Goal: Transaction & Acquisition: Register for event/course

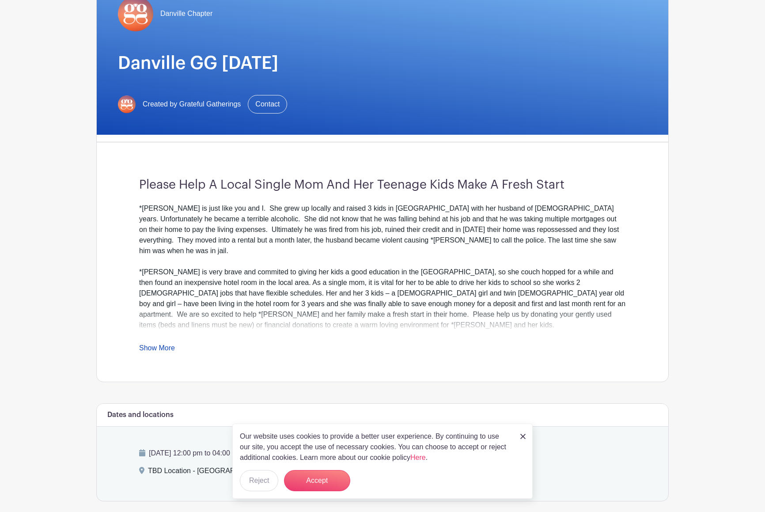
scroll to position [102, 0]
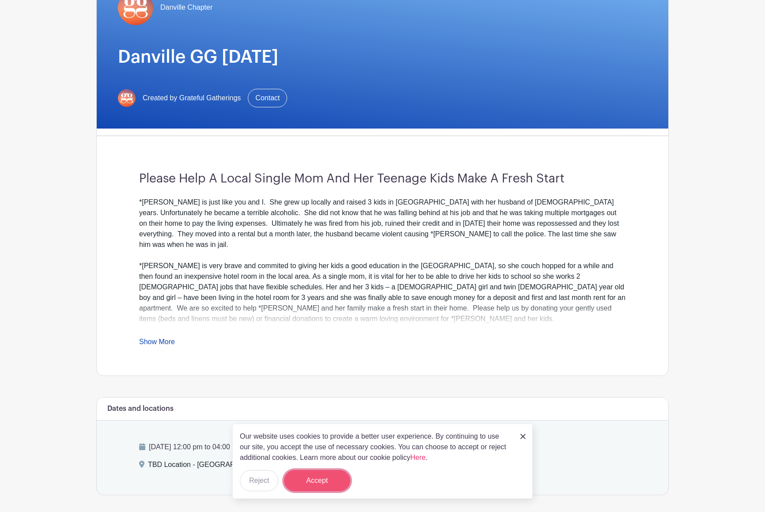
click at [315, 465] on button "Accept" at bounding box center [317, 480] width 66 height 21
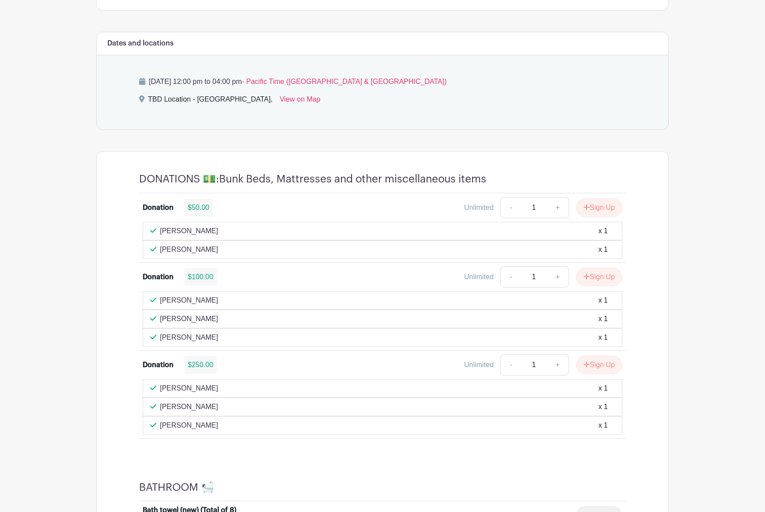
scroll to position [470, 0]
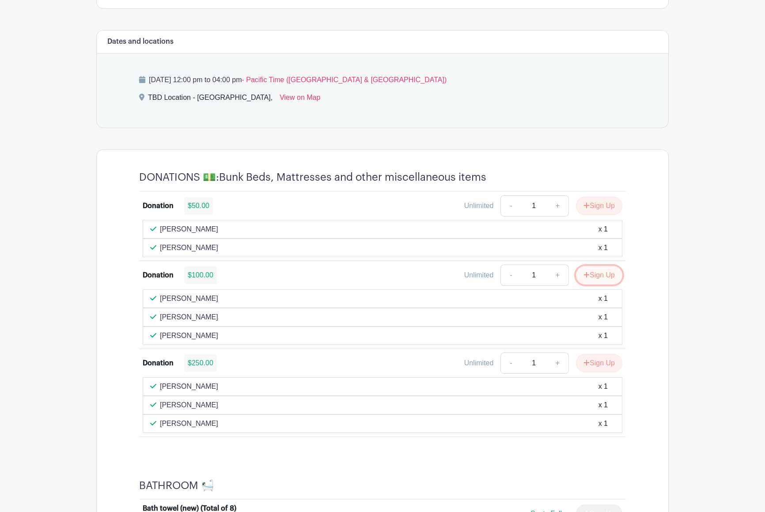
click at [602, 276] on button "Sign Up" at bounding box center [599, 275] width 46 height 19
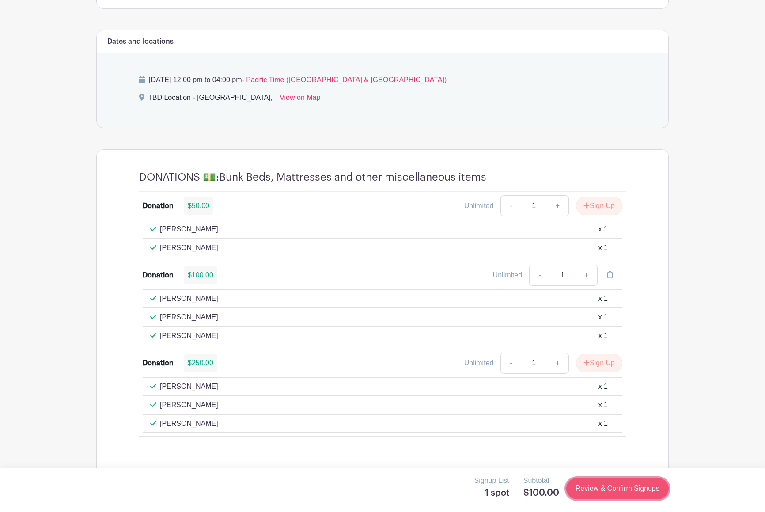
click at [622, 465] on link "Review & Confirm Signups" at bounding box center [617, 488] width 102 height 21
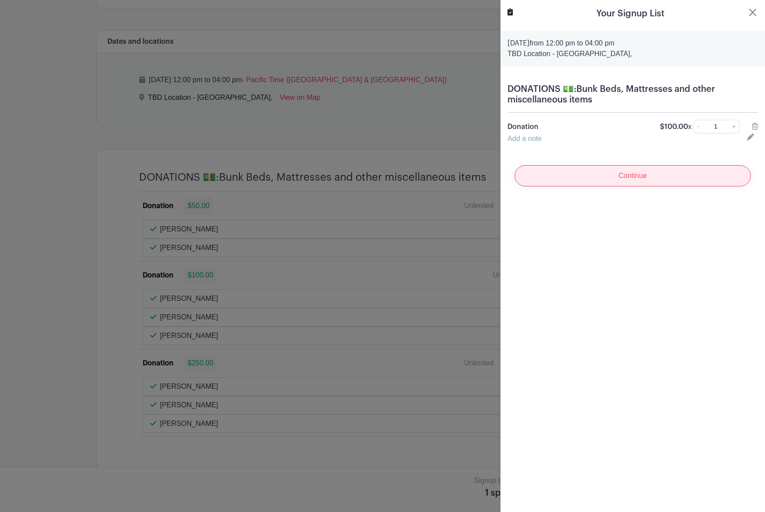
click at [642, 178] on input "Continue" at bounding box center [633, 175] width 236 height 21
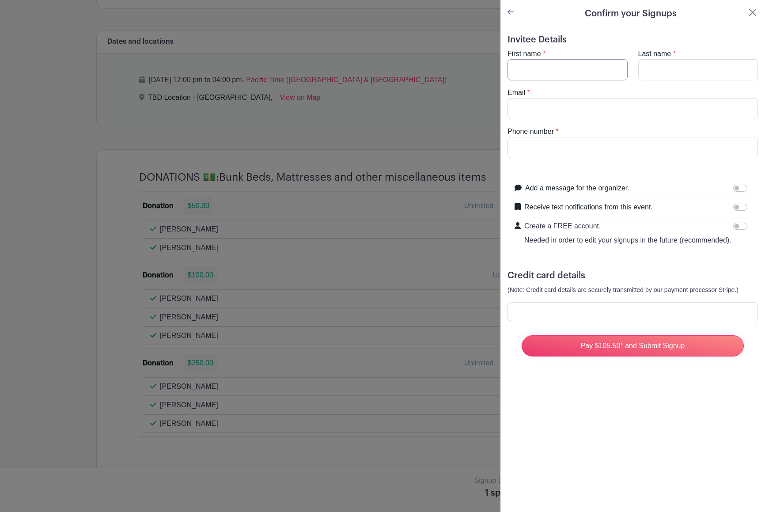
click at [555, 72] on input "First name" at bounding box center [568, 69] width 120 height 21
type input "Alyse"
type input "Townsend"
type input "alysemtownsend@gmail.com"
type input "4154204260"
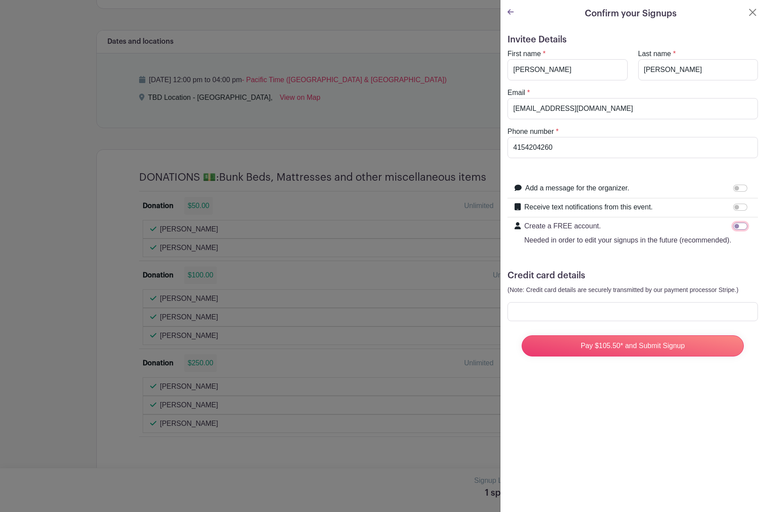
click at [695, 227] on input "Create a FREE account. Needed in order to edit your signups in the future (reco…" at bounding box center [740, 226] width 14 height 7
checkbox input "true"
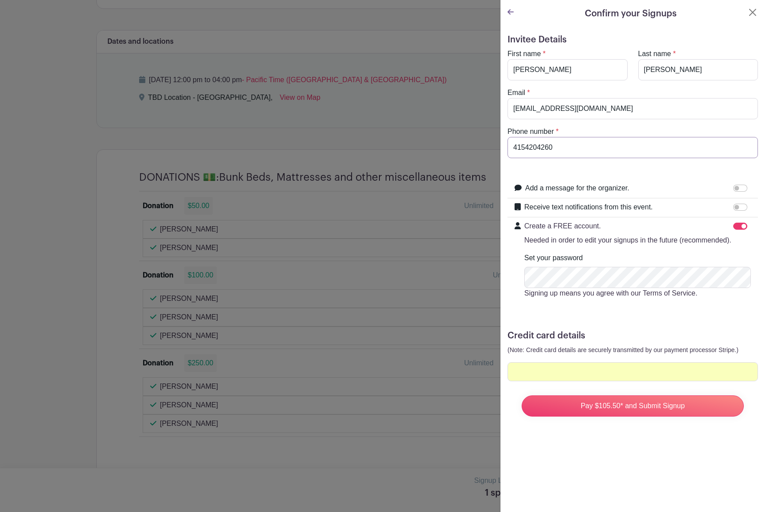
drag, startPoint x: 565, startPoint y: 145, endPoint x: 526, endPoint y: 146, distance: 39.3
click at [526, 146] on input "4154204260" at bounding box center [633, 147] width 250 height 21
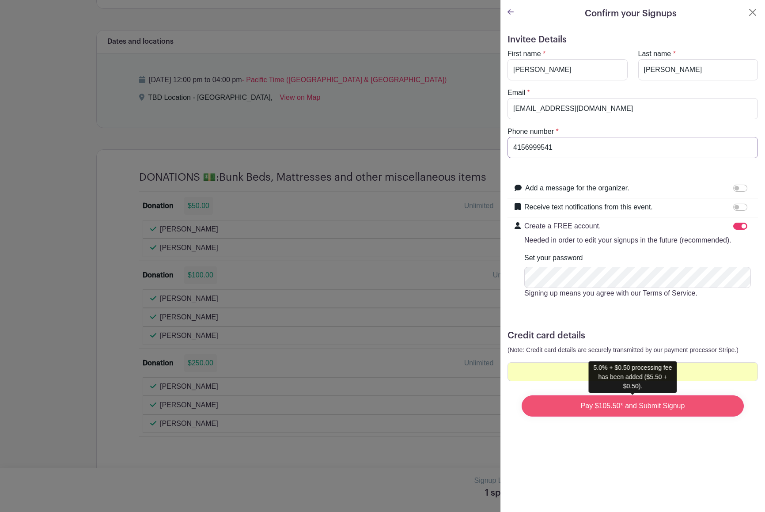
type input "4156999541"
click at [632, 409] on input "Pay $105.50* and Submit Signup" at bounding box center [633, 405] width 222 height 21
click at [674, 407] on input "Pay $105.50* and Submit Signup" at bounding box center [633, 405] width 222 height 21
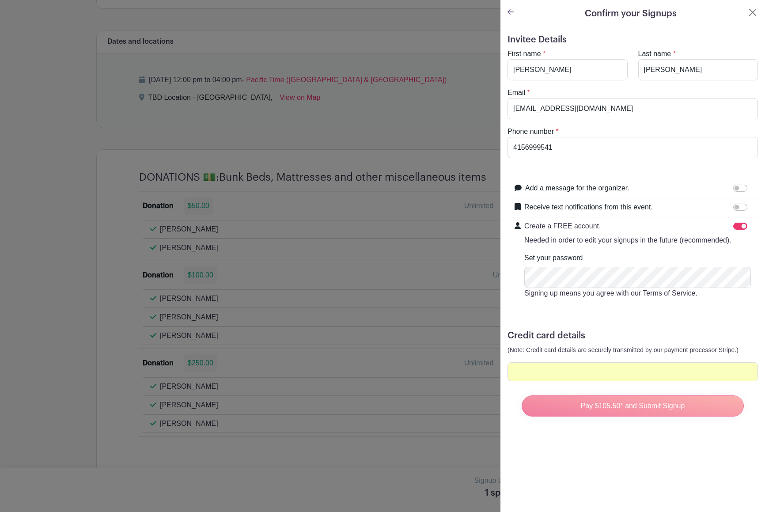
click at [645, 406] on div "Pay $105.50* and Submit Signup" at bounding box center [633, 405] width 236 height 35
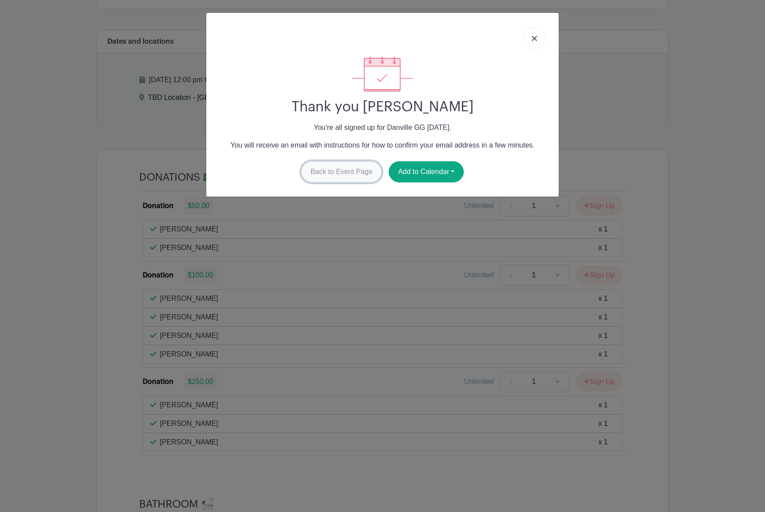
click at [327, 171] on link "Back to Event Page" at bounding box center [341, 171] width 81 height 21
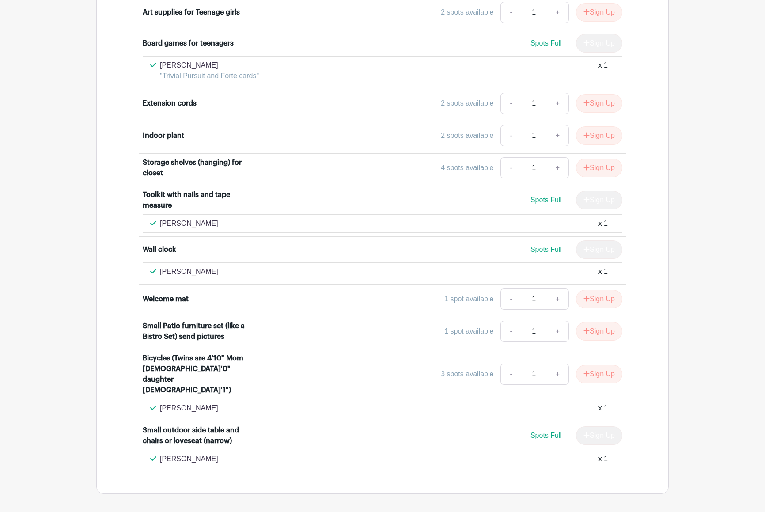
scroll to position [5127, 0]
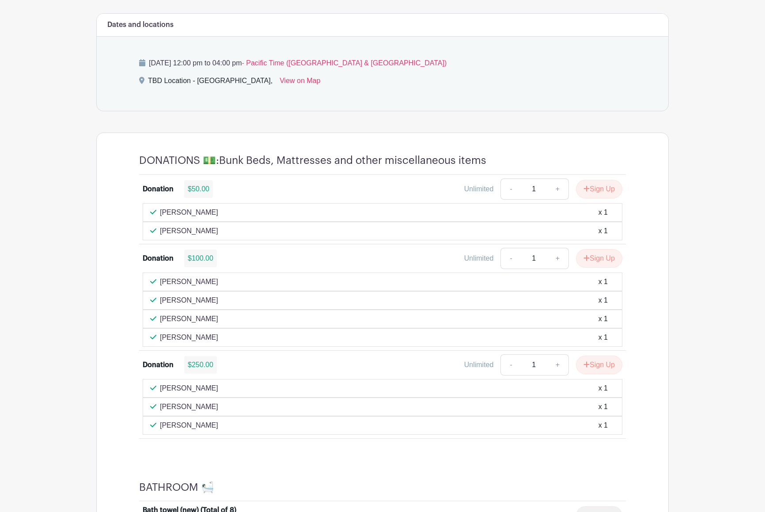
scroll to position [478, 0]
